Goal: Information Seeking & Learning: Compare options

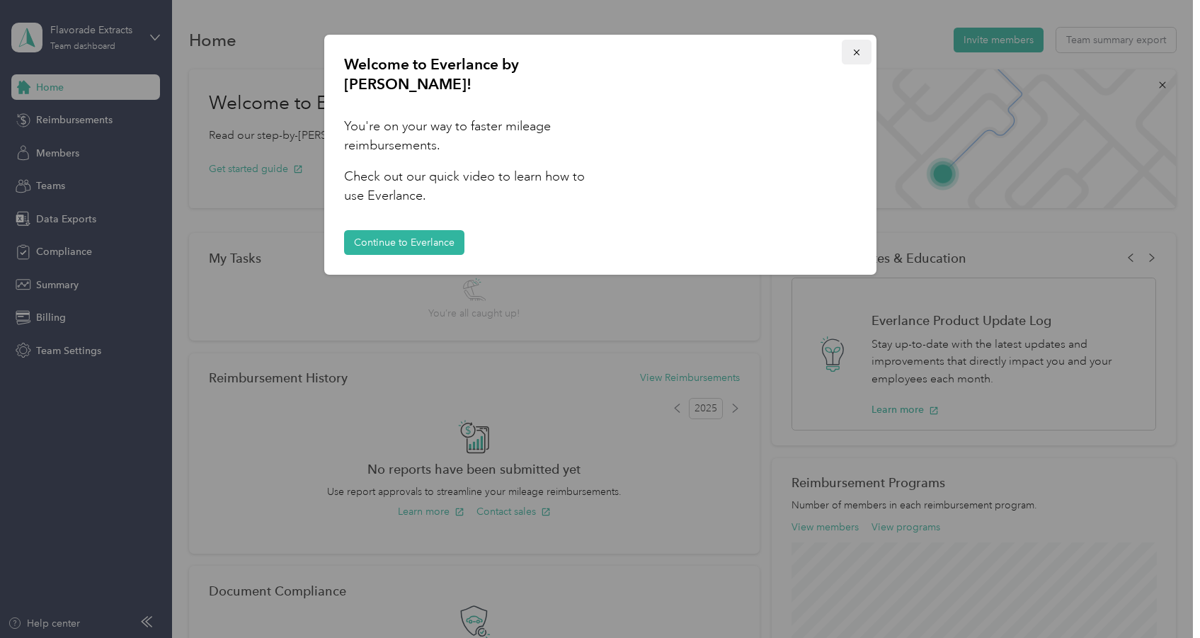
click at [847, 52] on button "button" at bounding box center [857, 52] width 30 height 25
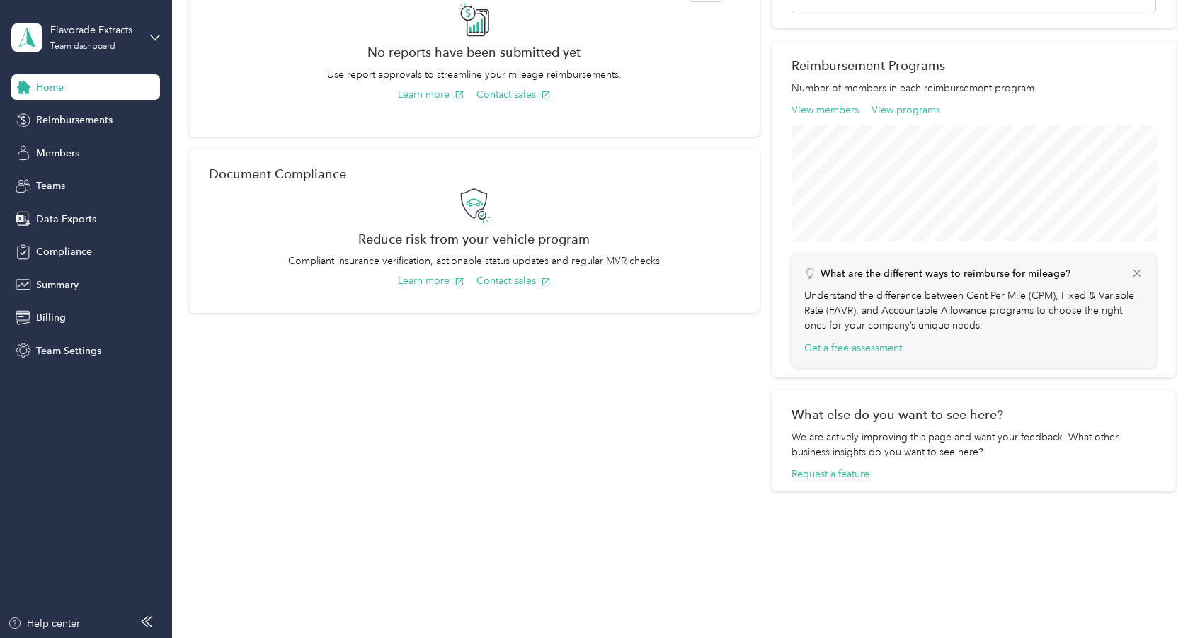
scroll to position [400, 0]
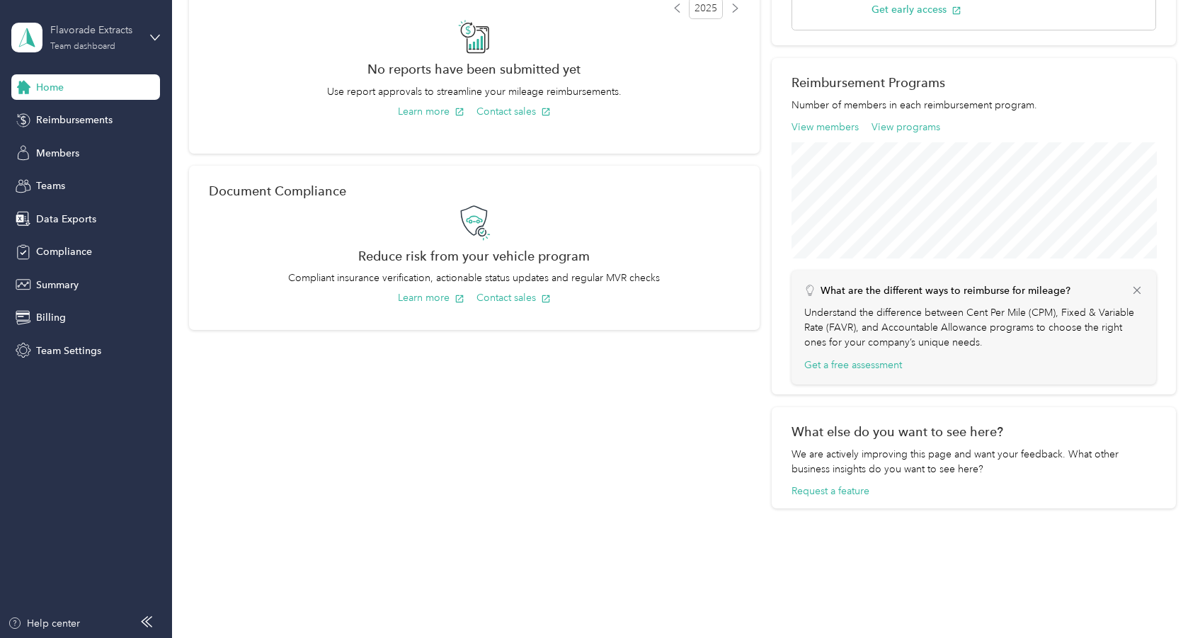
click at [131, 38] on div "Flavorade Extracts Team dashboard" at bounding box center [94, 37] width 88 height 28
click at [136, 287] on div "Summary" at bounding box center [85, 284] width 149 height 25
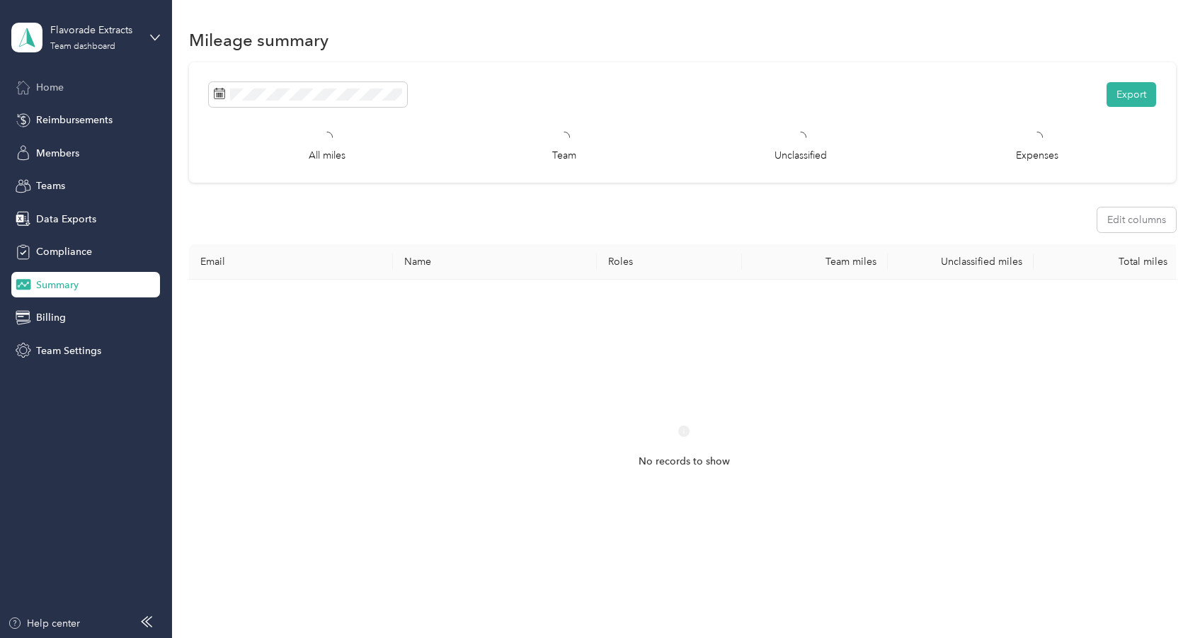
click at [101, 93] on div "Home" at bounding box center [85, 86] width 149 height 25
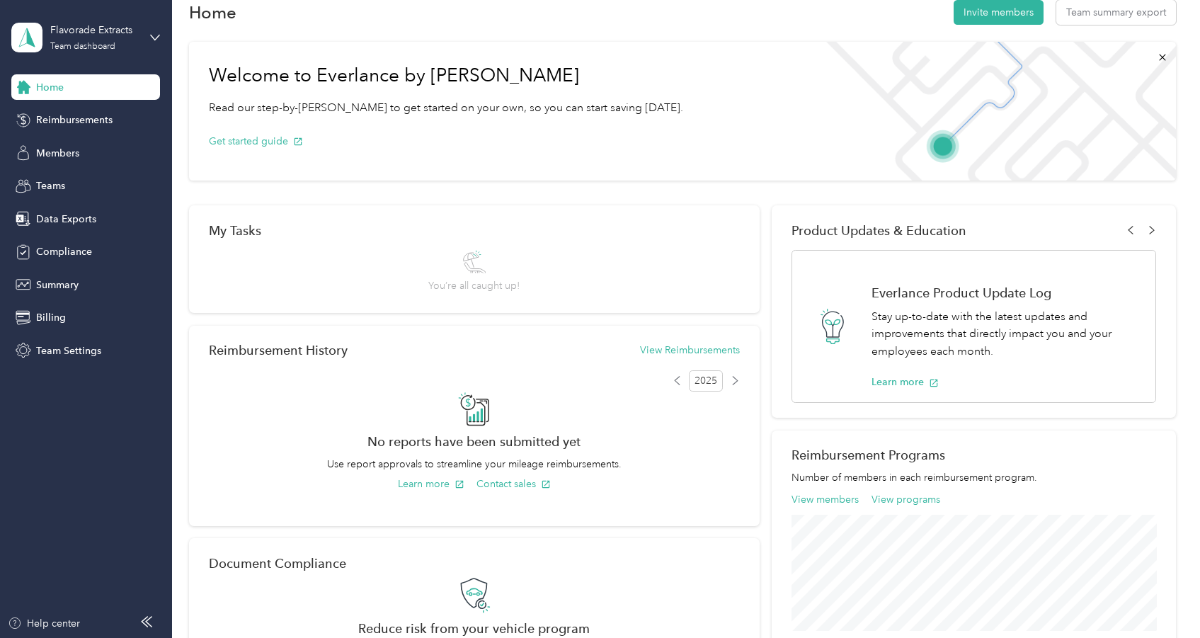
scroll to position [28, 0]
click at [54, 351] on span "Team Settings" at bounding box center [68, 350] width 65 height 15
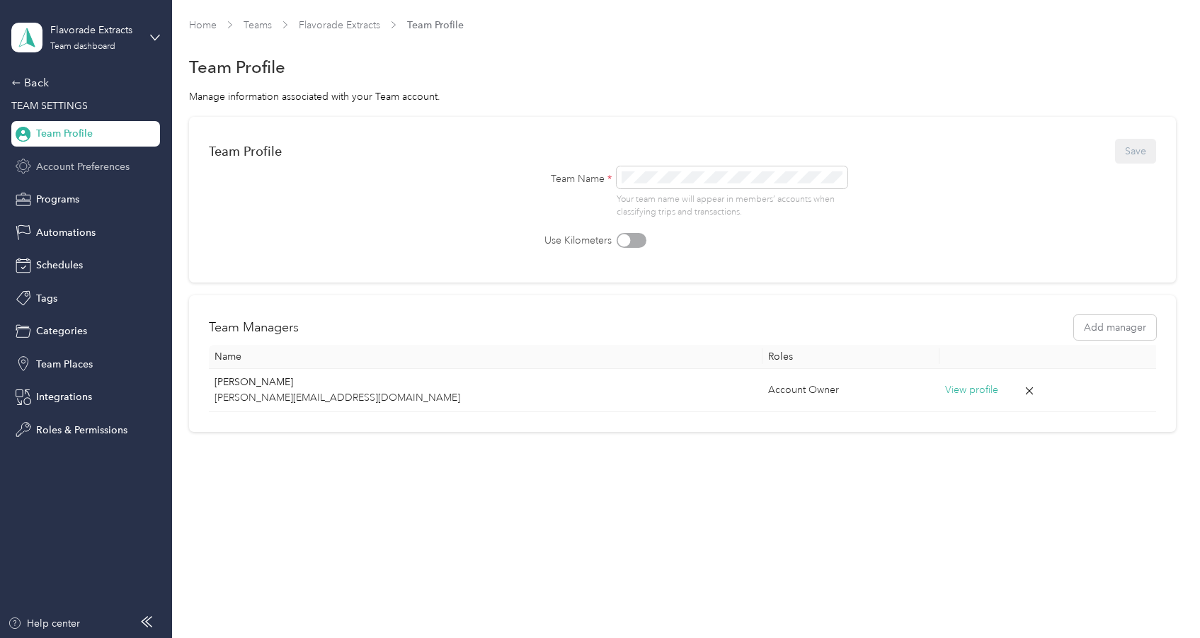
click at [54, 166] on span "Account Preferences" at bounding box center [82, 166] width 93 height 15
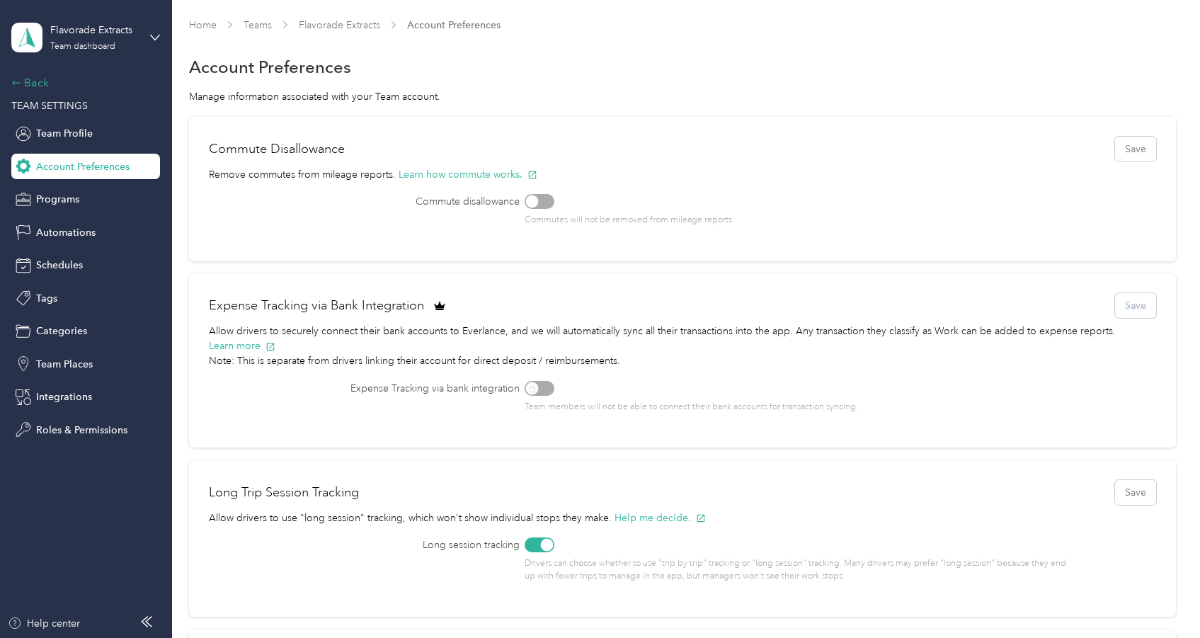
click at [38, 82] on div "Back" at bounding box center [82, 82] width 142 height 17
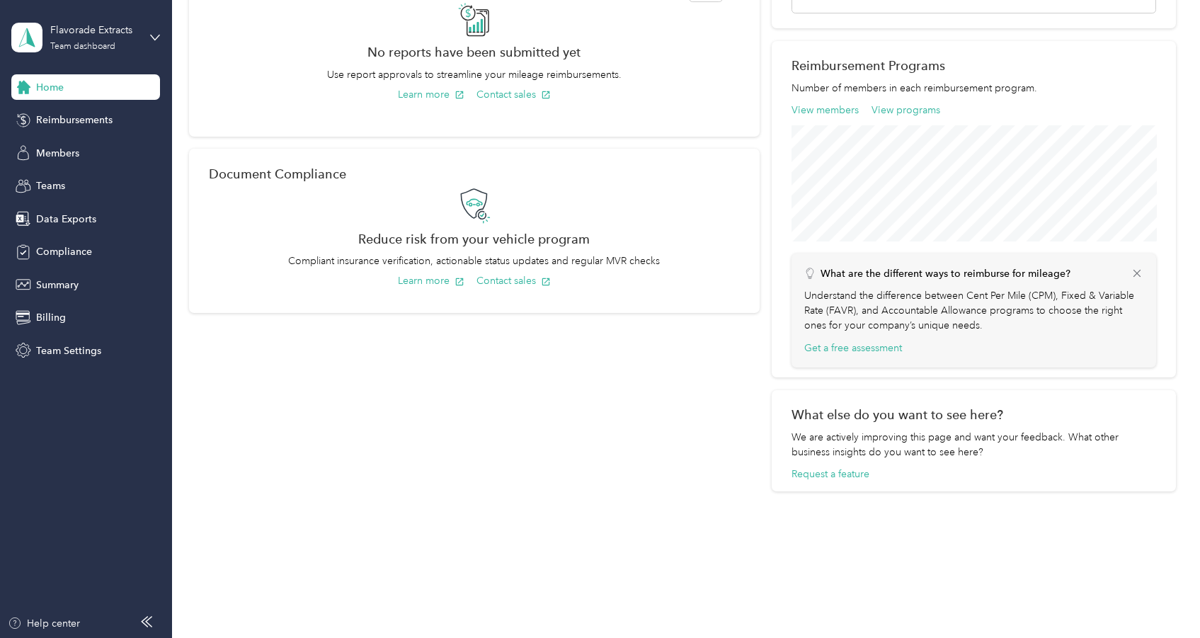
scroll to position [417, 0]
click at [55, 259] on div "Compliance" at bounding box center [85, 251] width 149 height 25
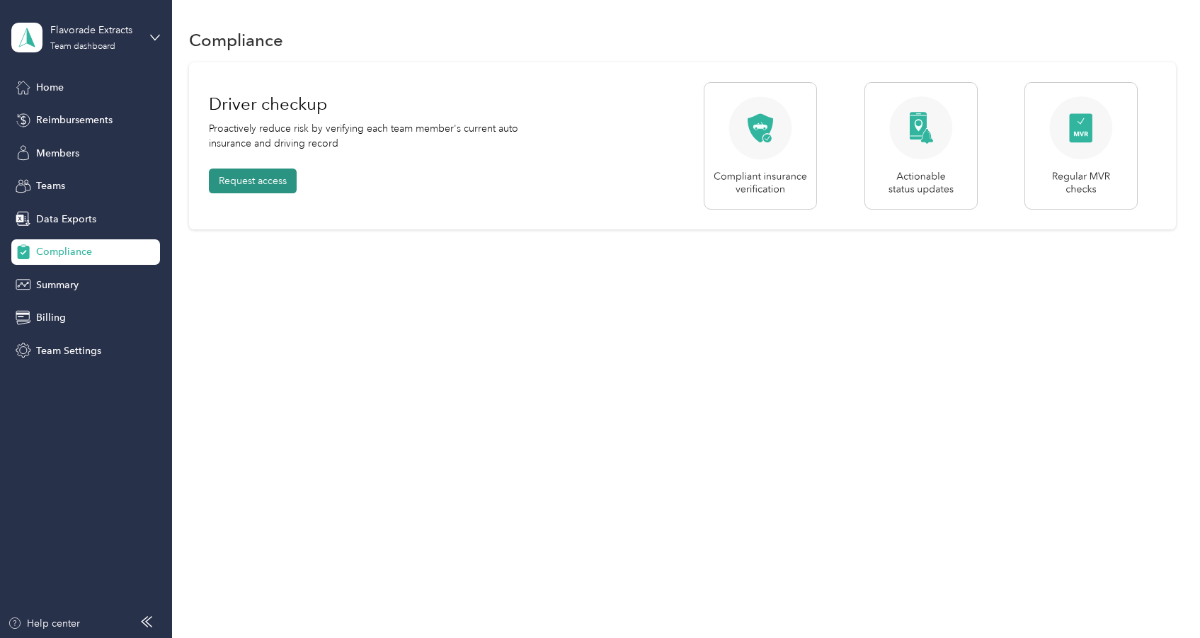
click at [248, 185] on button "Request access" at bounding box center [253, 180] width 88 height 25
click at [73, 284] on span "Summary" at bounding box center [57, 285] width 42 height 15
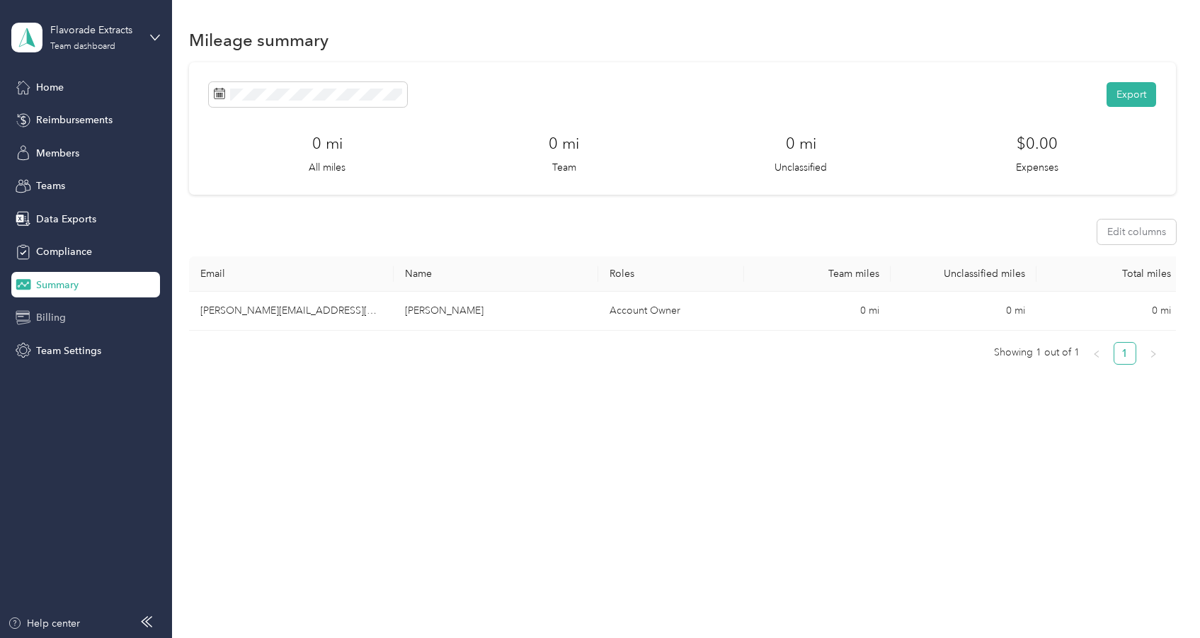
click at [70, 316] on div "Billing" at bounding box center [85, 317] width 149 height 25
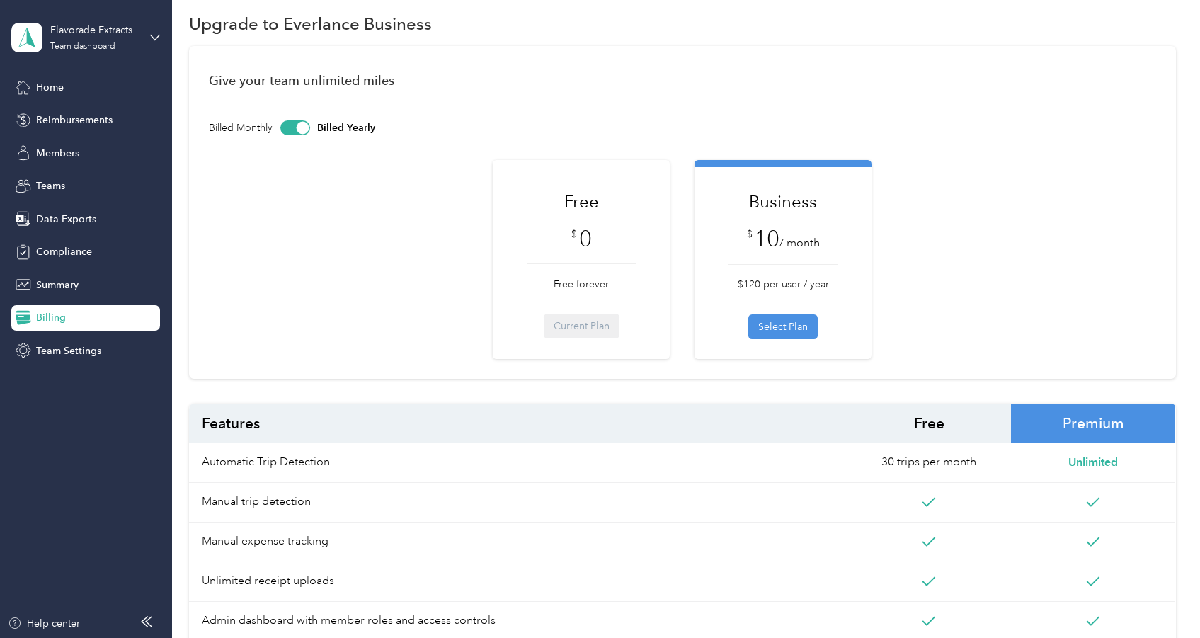
scroll to position [23, 0]
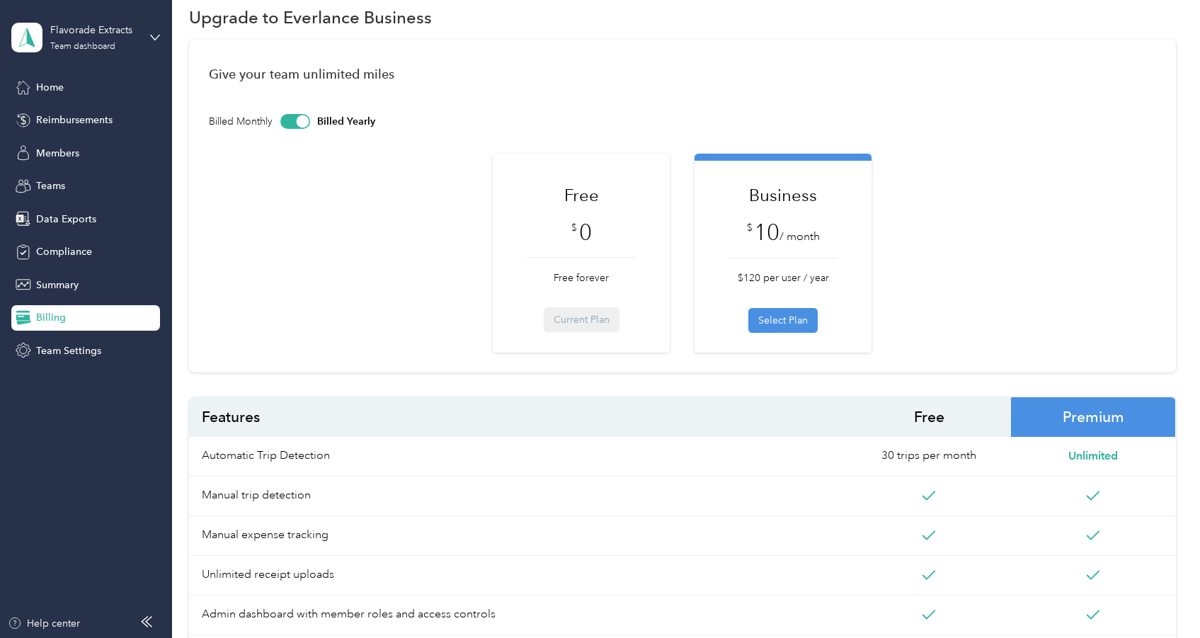
click at [609, 236] on div "$ 0" at bounding box center [581, 232] width 109 height 25
click at [613, 181] on div "Free $ 0 Free forever Current Plan" at bounding box center [581, 249] width 177 height 167
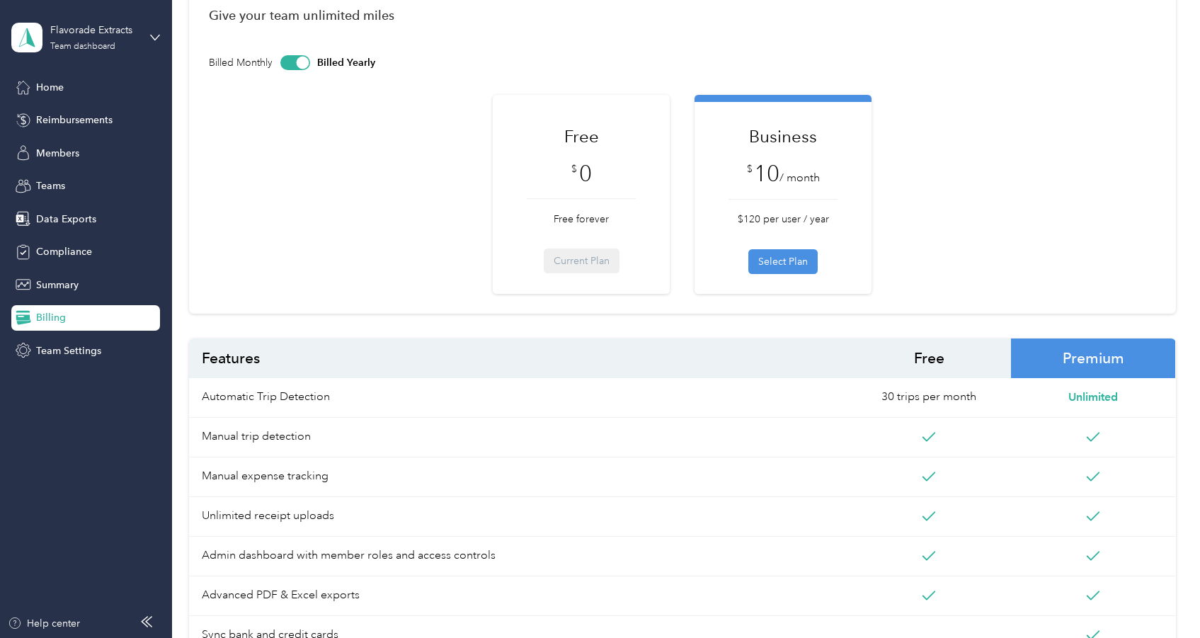
scroll to position [55, 0]
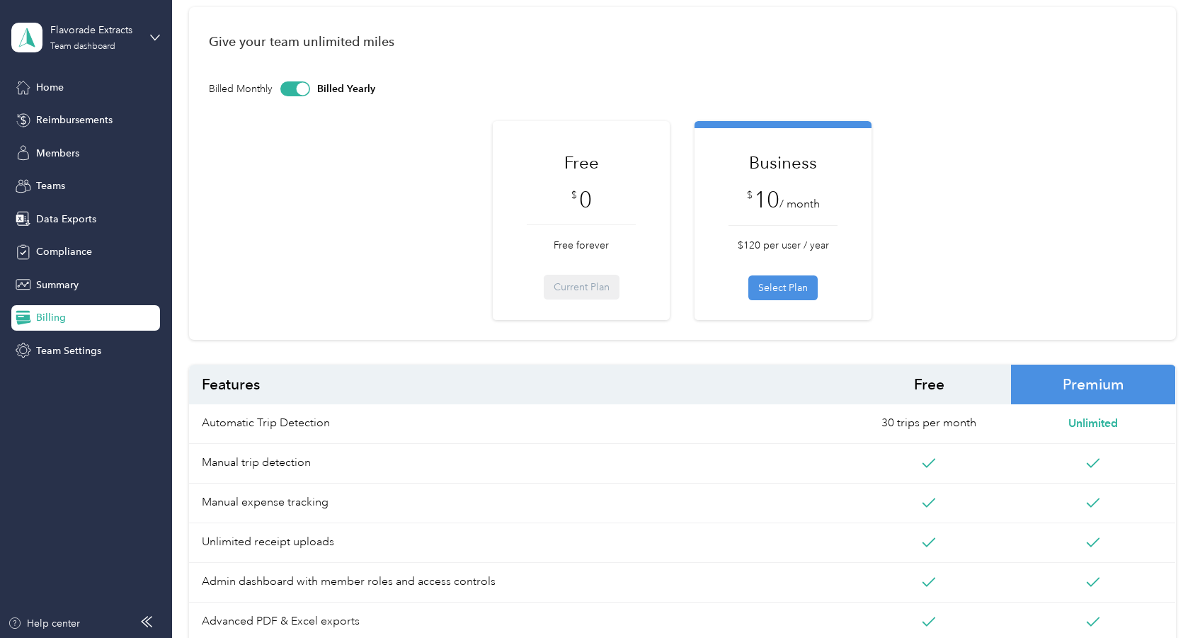
click at [777, 168] on h1 "Business" at bounding box center [782, 162] width 109 height 25
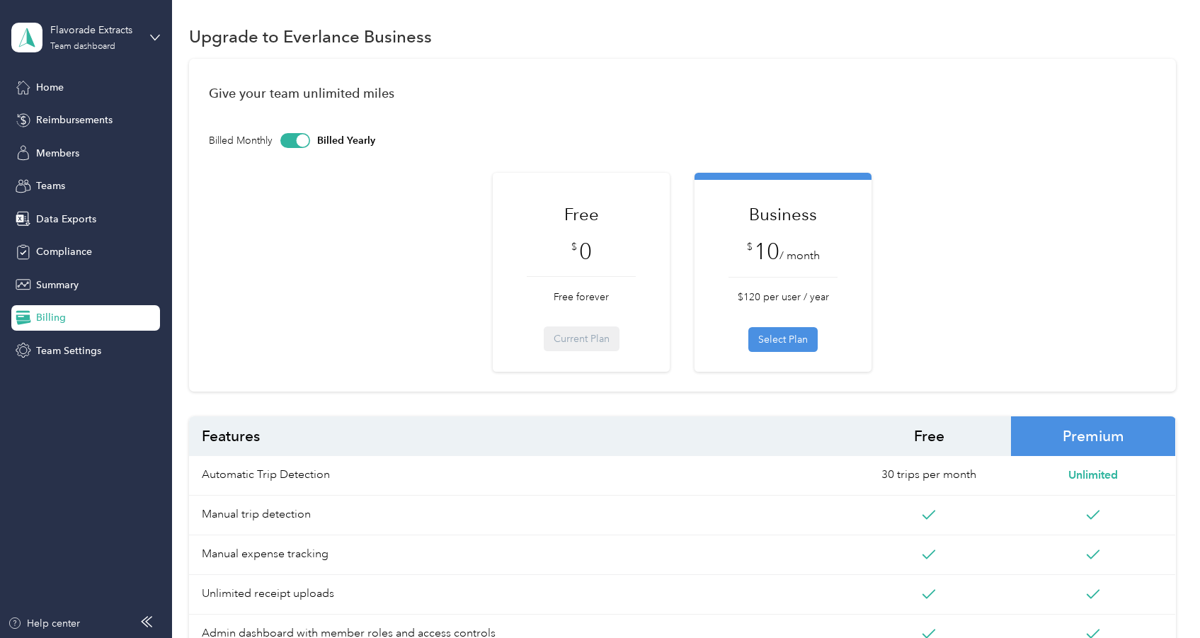
scroll to position [3, 0]
click at [300, 141] on div at bounding box center [302, 141] width 13 height 13
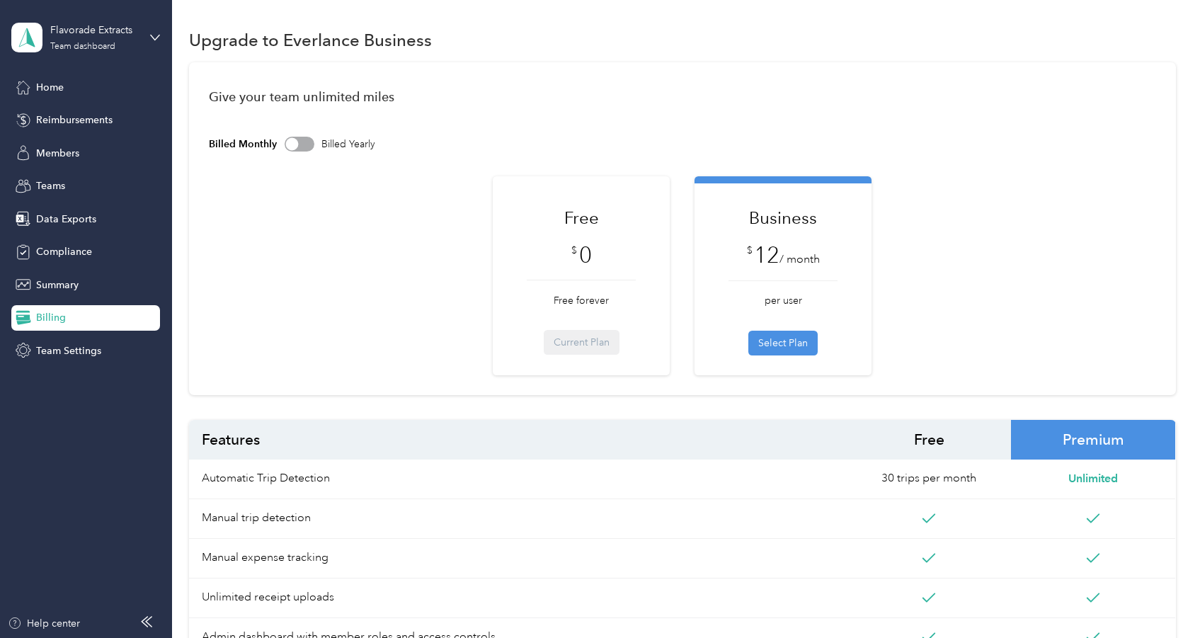
scroll to position [0, 0]
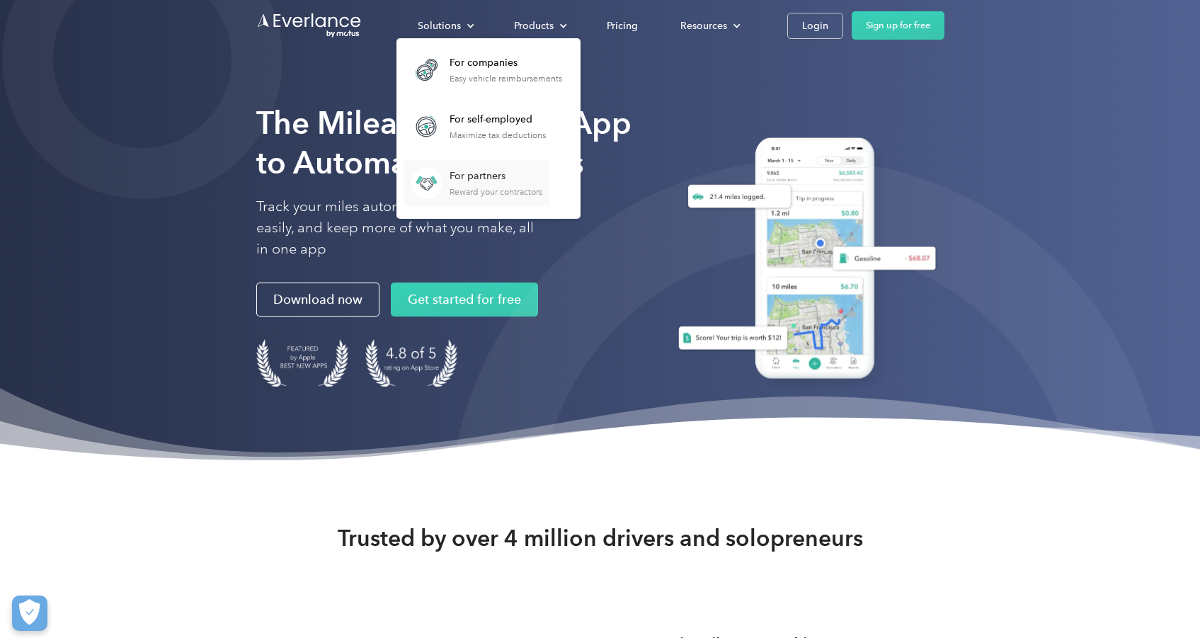
click at [455, 193] on div "Reward your contractors" at bounding box center [496, 192] width 93 height 10
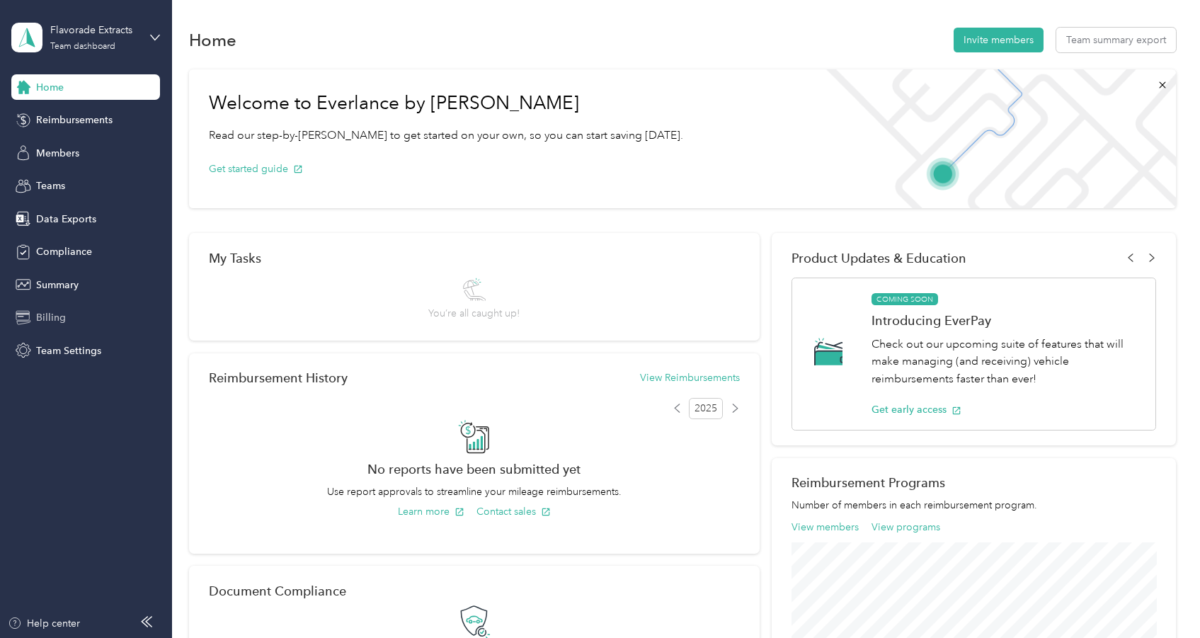
click at [55, 318] on span "Billing" at bounding box center [51, 317] width 30 height 15
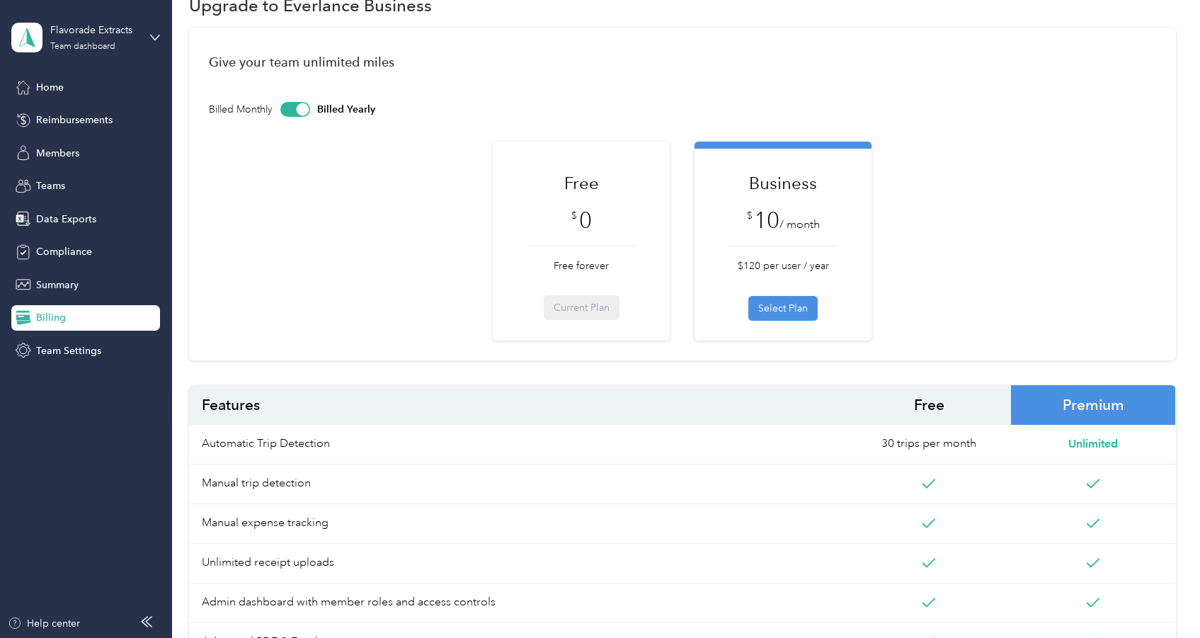
scroll to position [41, 0]
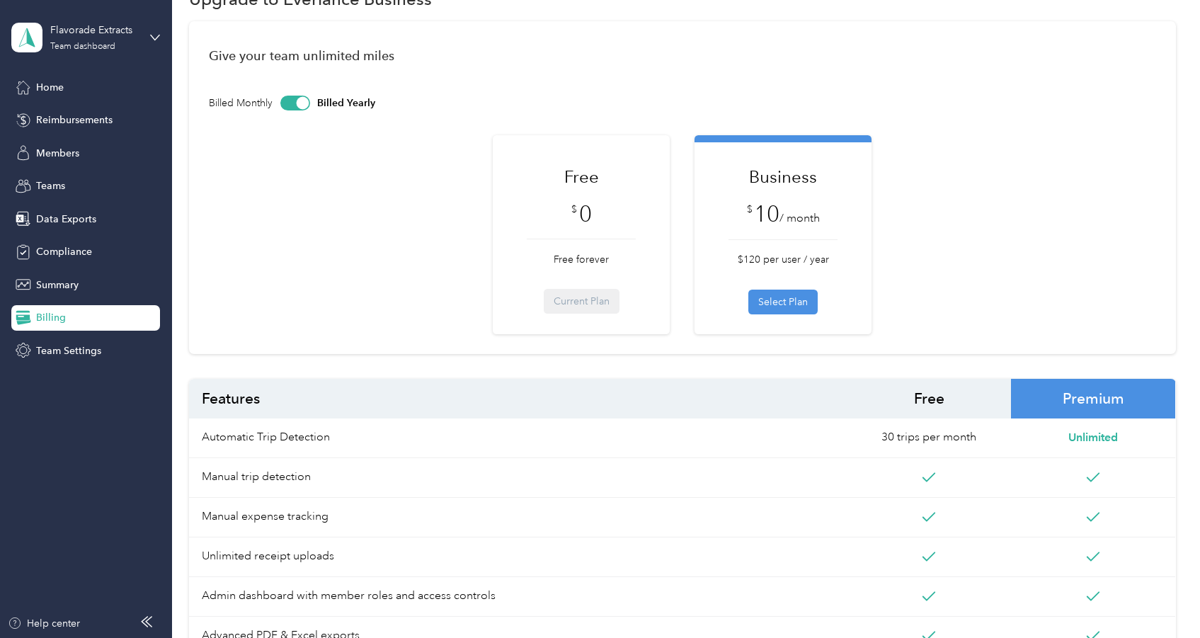
click at [301, 103] on div at bounding box center [302, 102] width 13 height 13
click at [301, 103] on div at bounding box center [300, 103] width 30 height 15
click at [301, 103] on div at bounding box center [302, 102] width 13 height 13
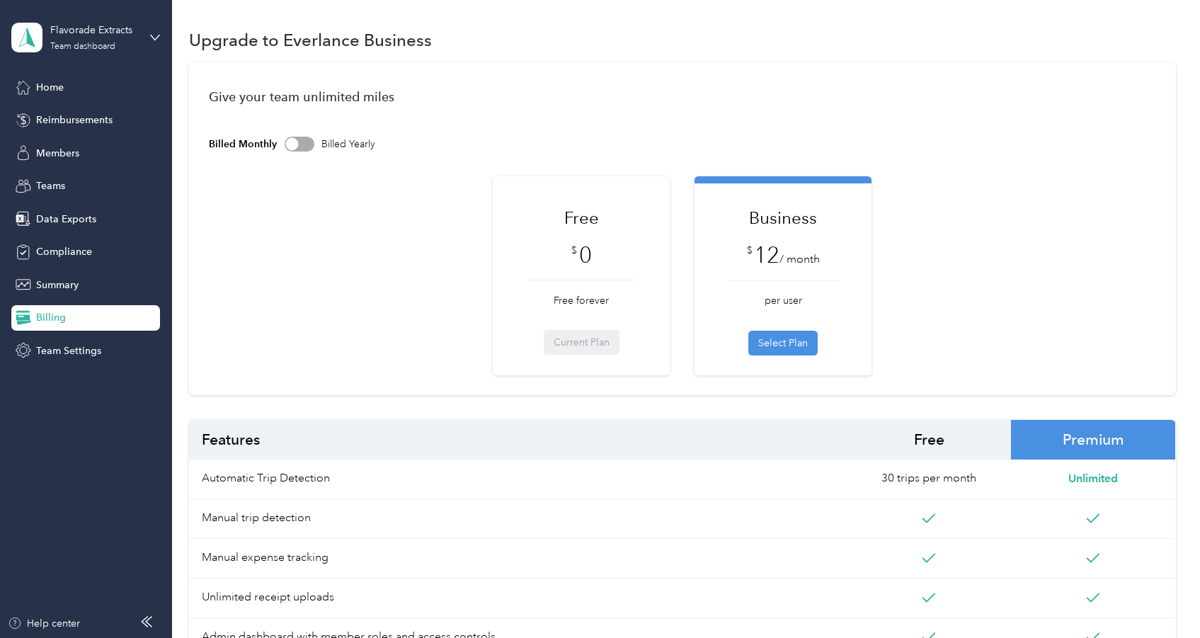
scroll to position [0, 0]
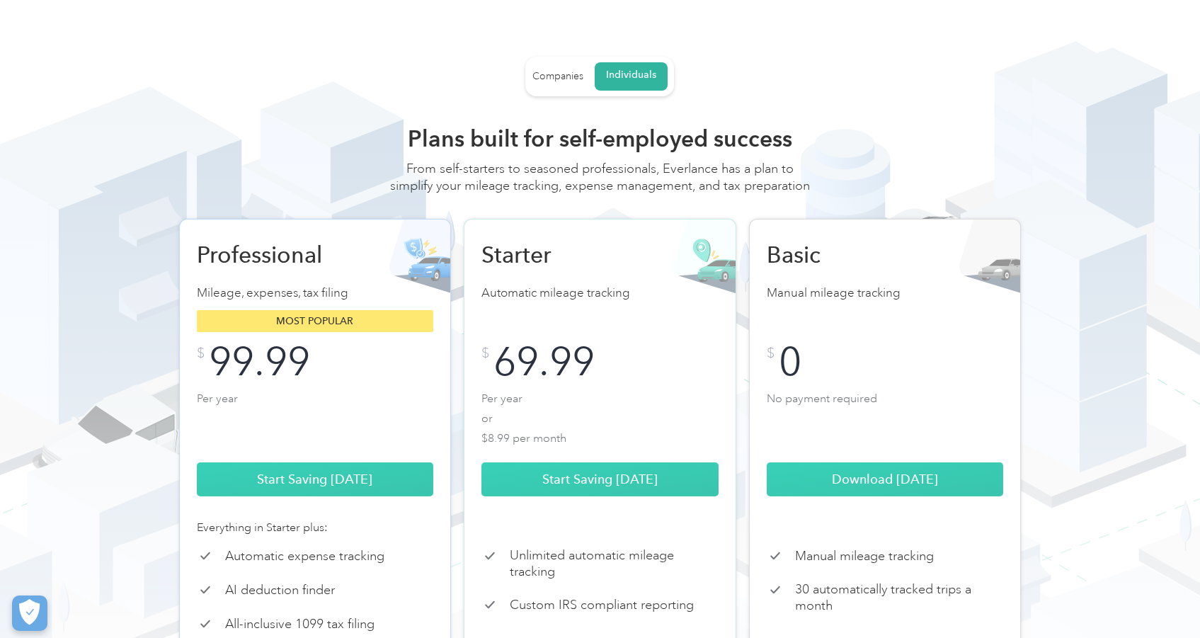
scroll to position [30, 0]
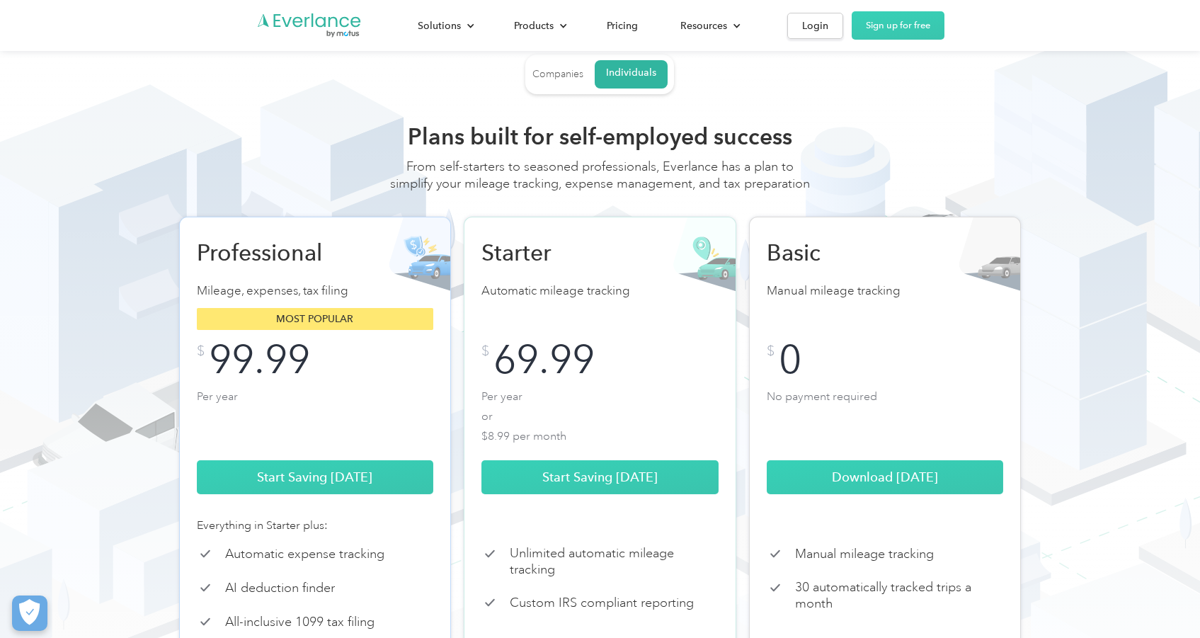
click at [561, 74] on div "Companies" at bounding box center [557, 74] width 51 height 13
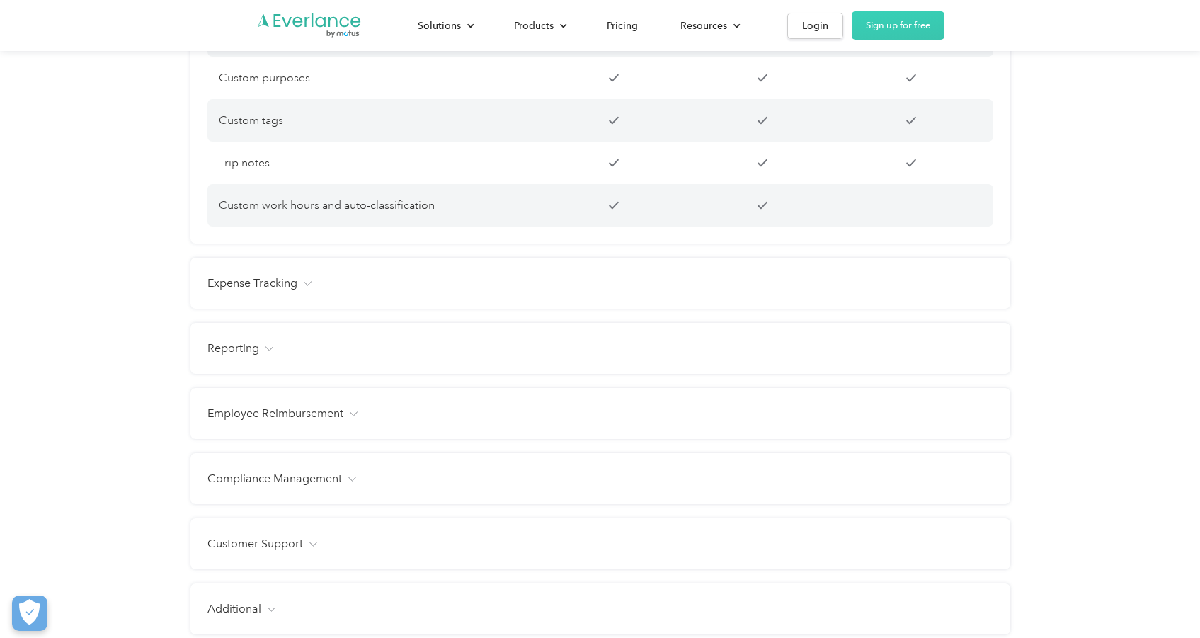
scroll to position [1289, 0]
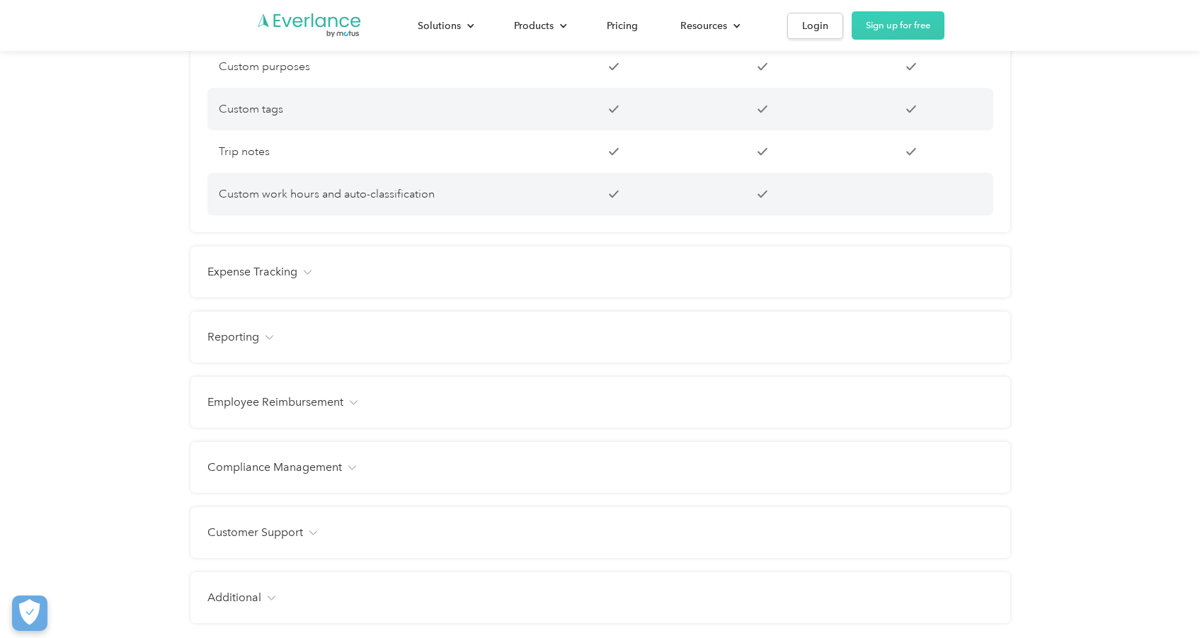
click at [418, 287] on div "Expense Tracking Receipt photo capture Custom expense categories Custom tags Fa…" at bounding box center [600, 271] width 820 height 51
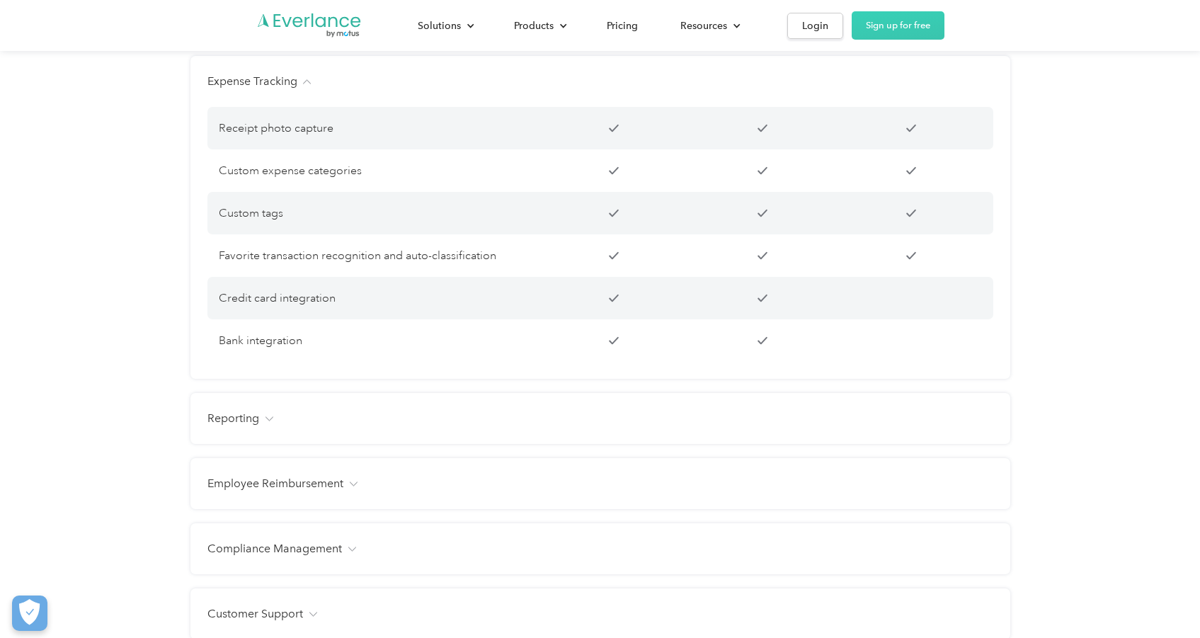
scroll to position [1612, 0]
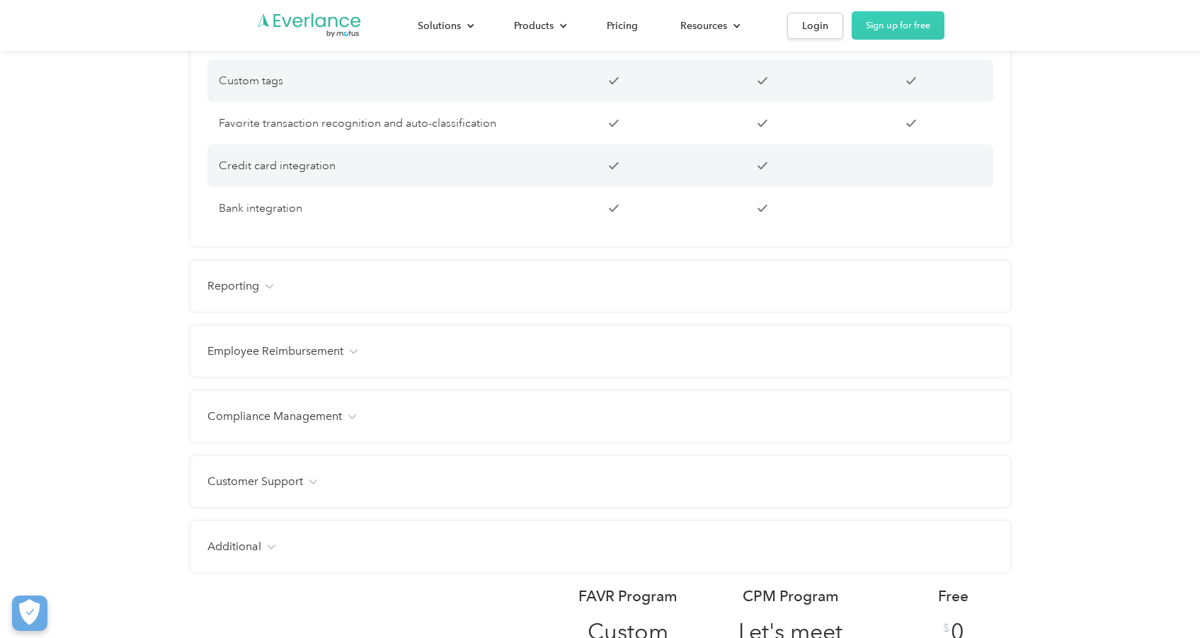
click at [392, 282] on div "Reporting" at bounding box center [600, 286] width 786 height 17
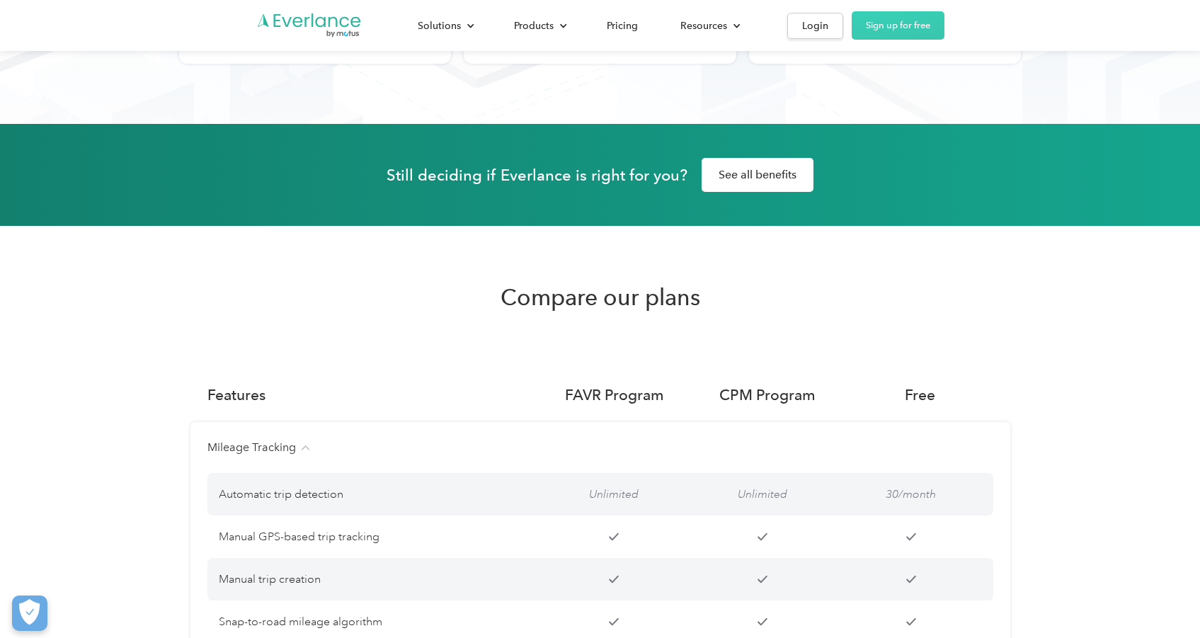
scroll to position [584, 0]
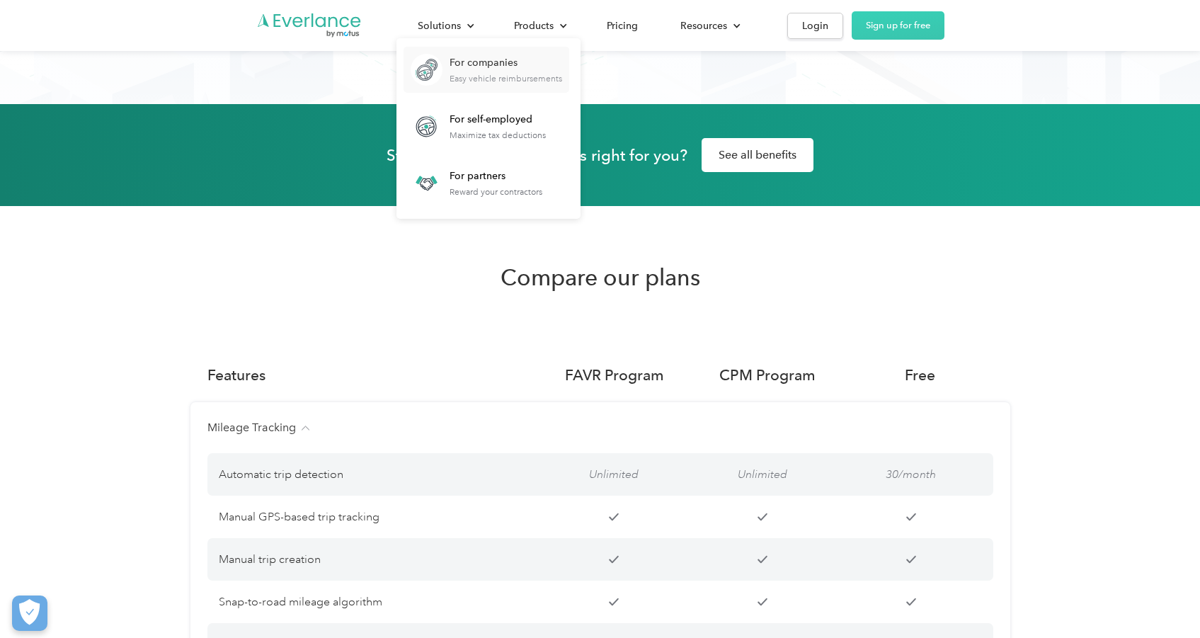
click at [438, 73] on img at bounding box center [427, 70] width 32 height 32
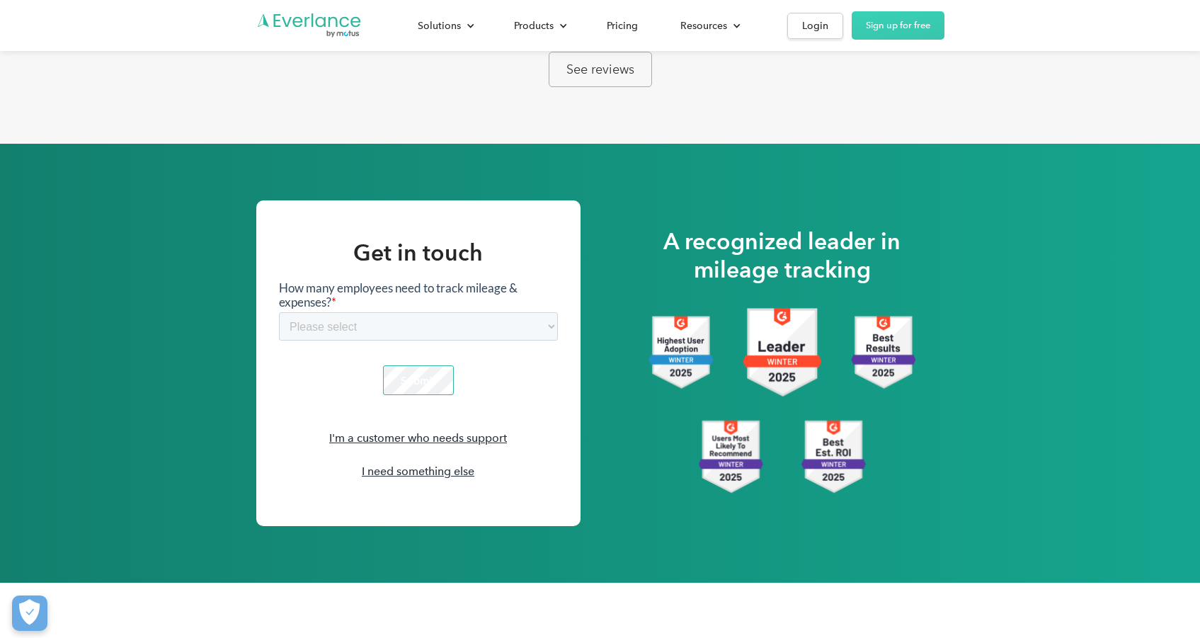
scroll to position [2033, 0]
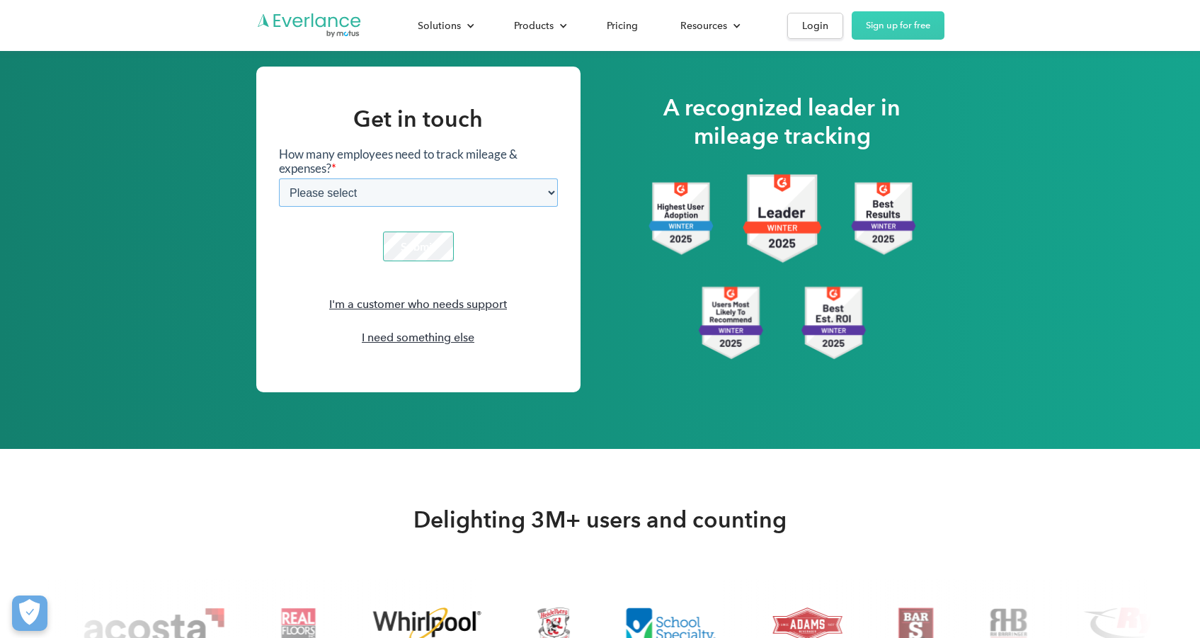
select select "6-20"
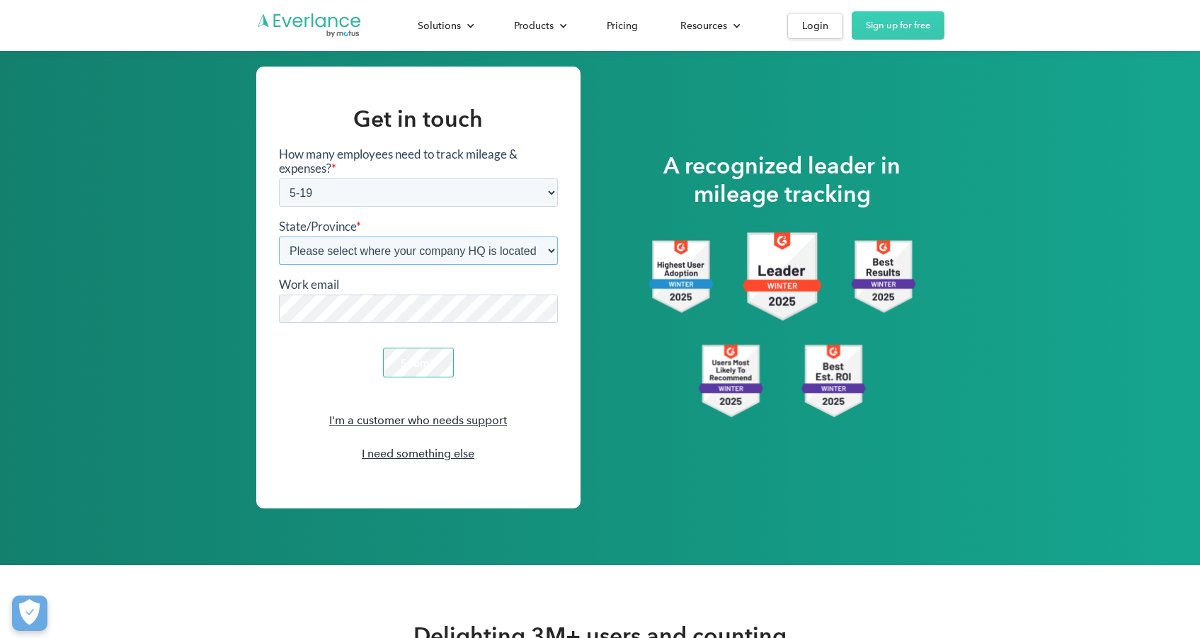
select select "[US_STATE]"
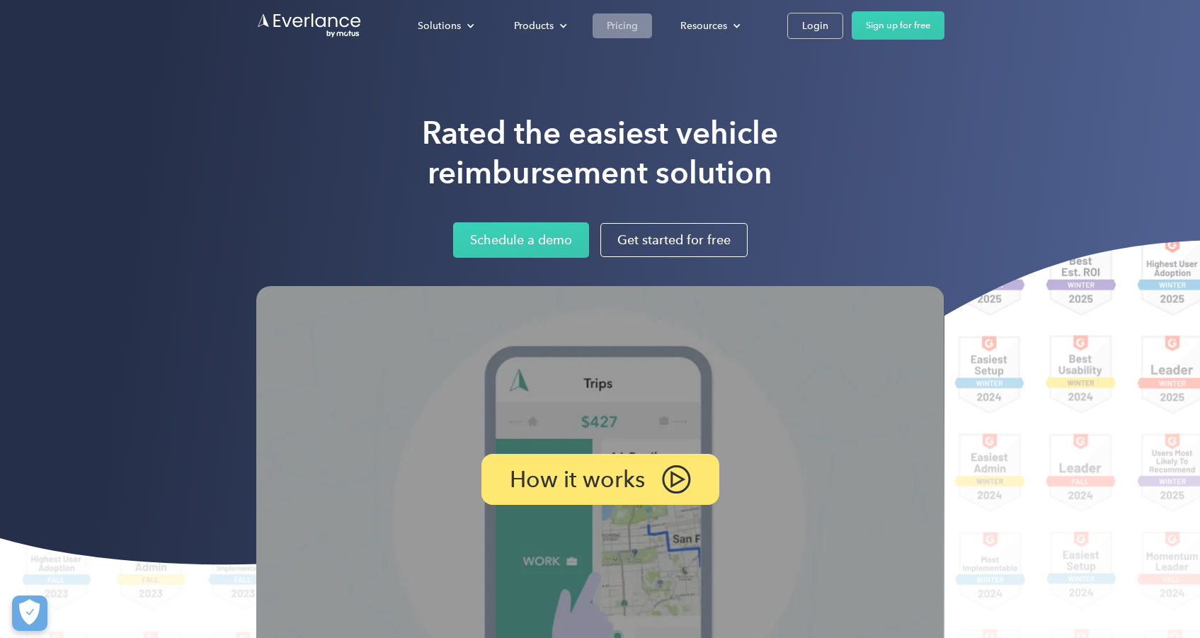
scroll to position [0, 0]
click at [636, 23] on div "Pricing" at bounding box center [622, 26] width 31 height 18
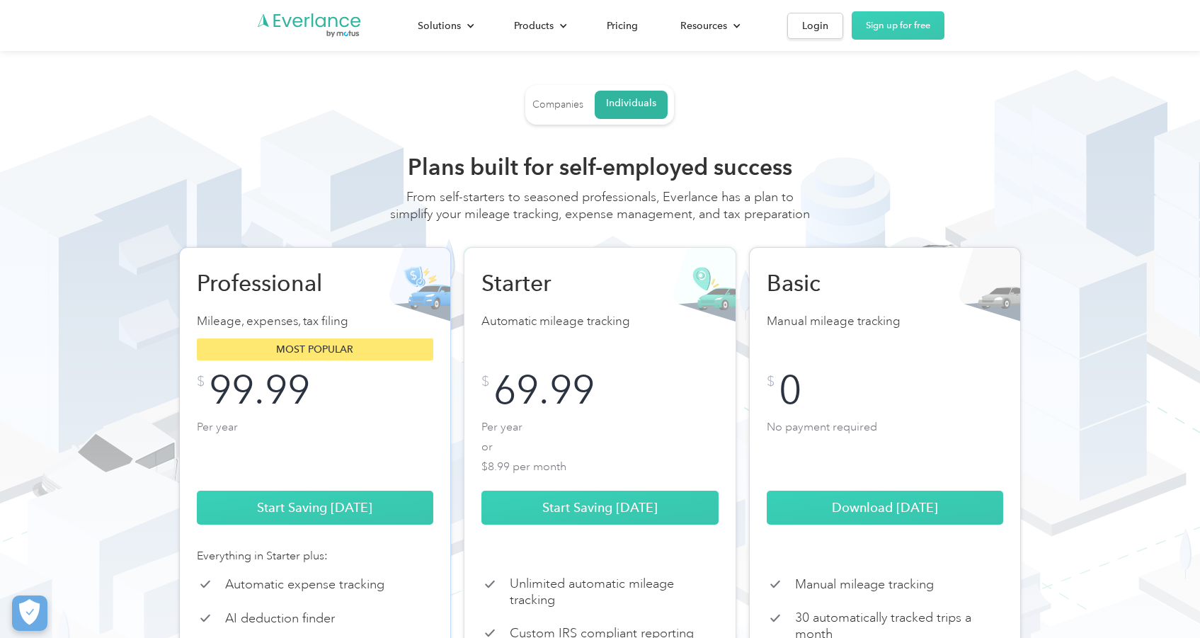
click at [573, 103] on div "Companies" at bounding box center [557, 104] width 51 height 13
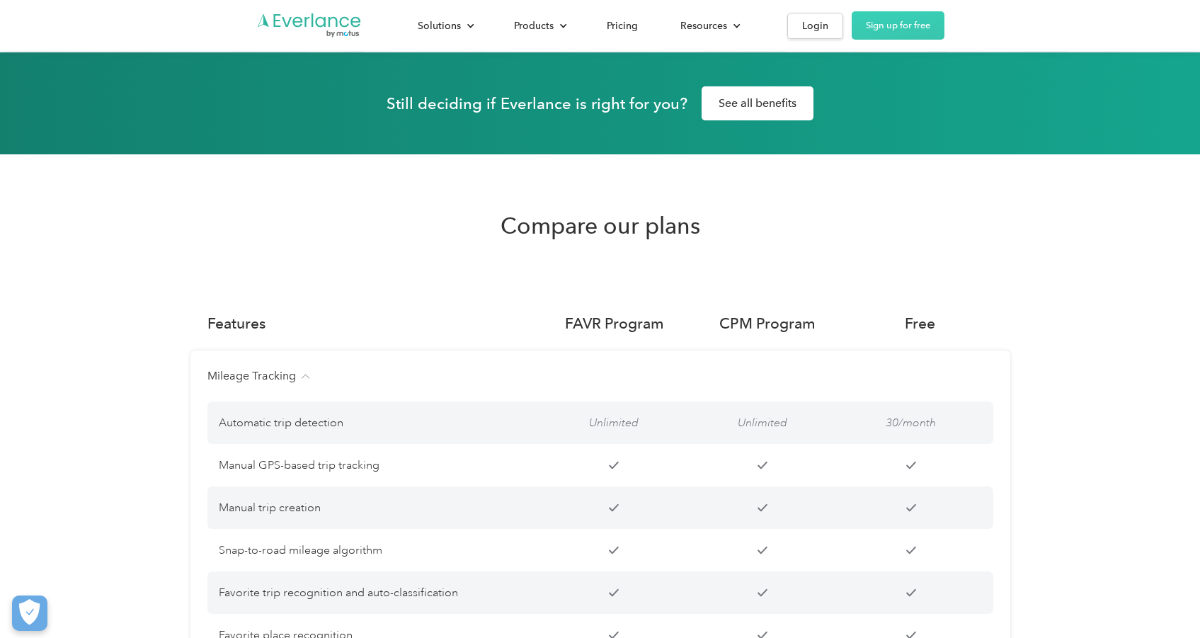
scroll to position [655, 0]
